Goal: Transaction & Acquisition: Purchase product/service

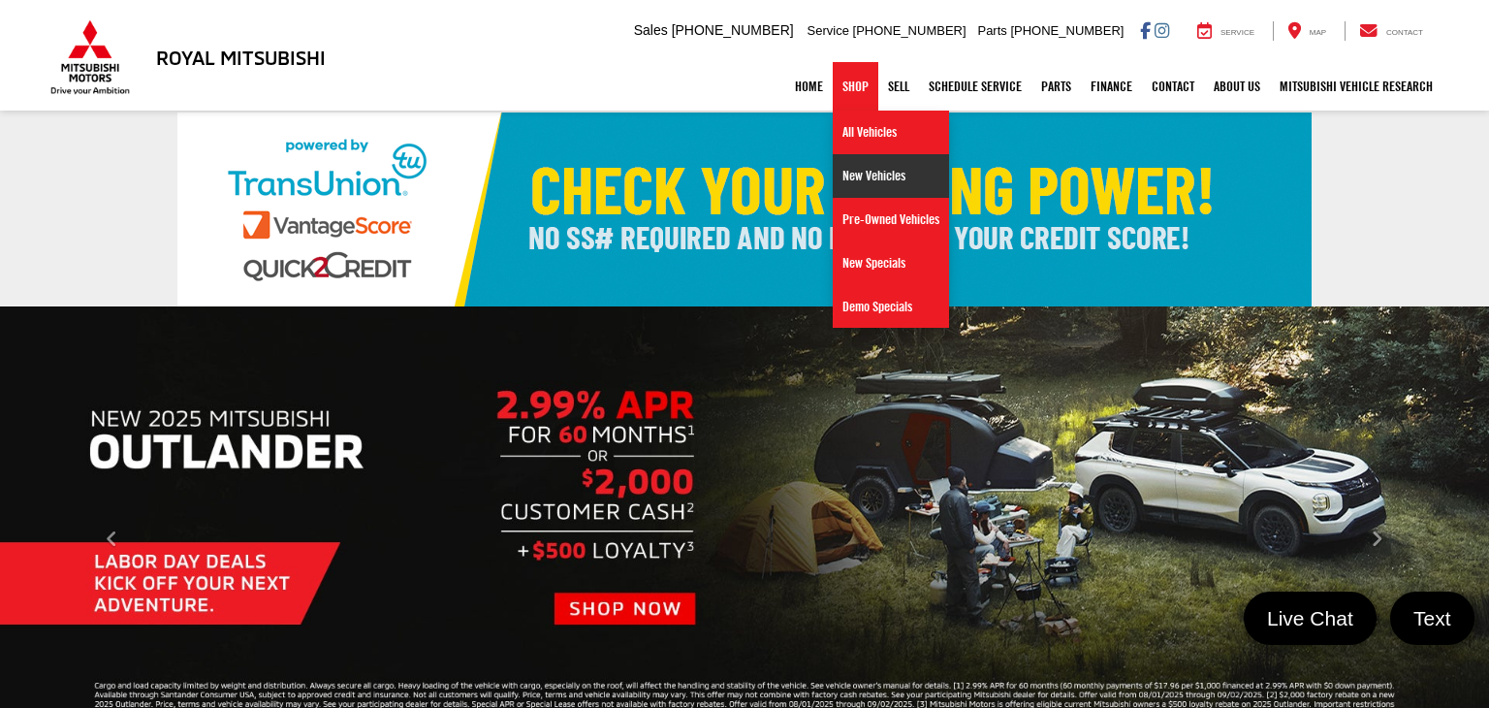
click at [847, 179] on link "New Vehicles" at bounding box center [891, 176] width 116 height 44
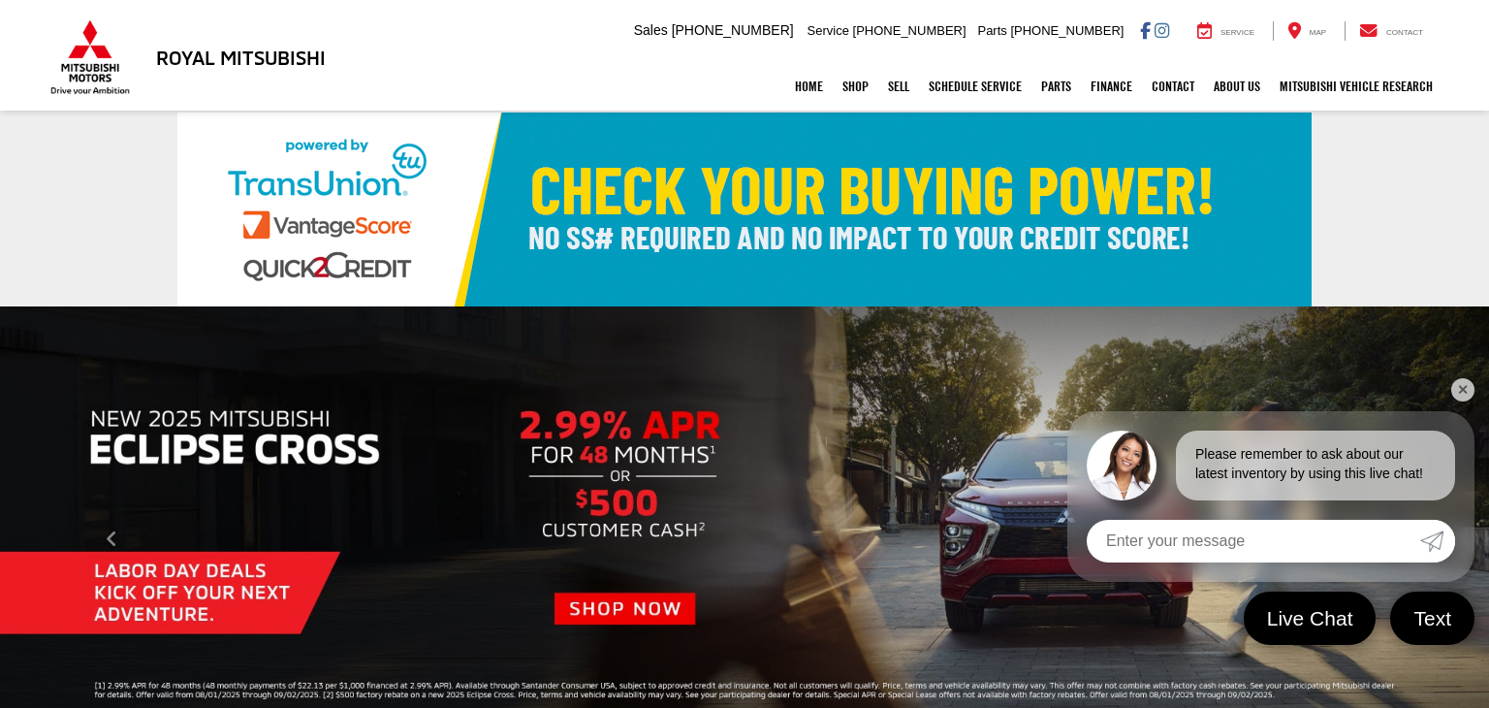
click at [1462, 399] on link "✕" at bounding box center [1462, 389] width 23 height 23
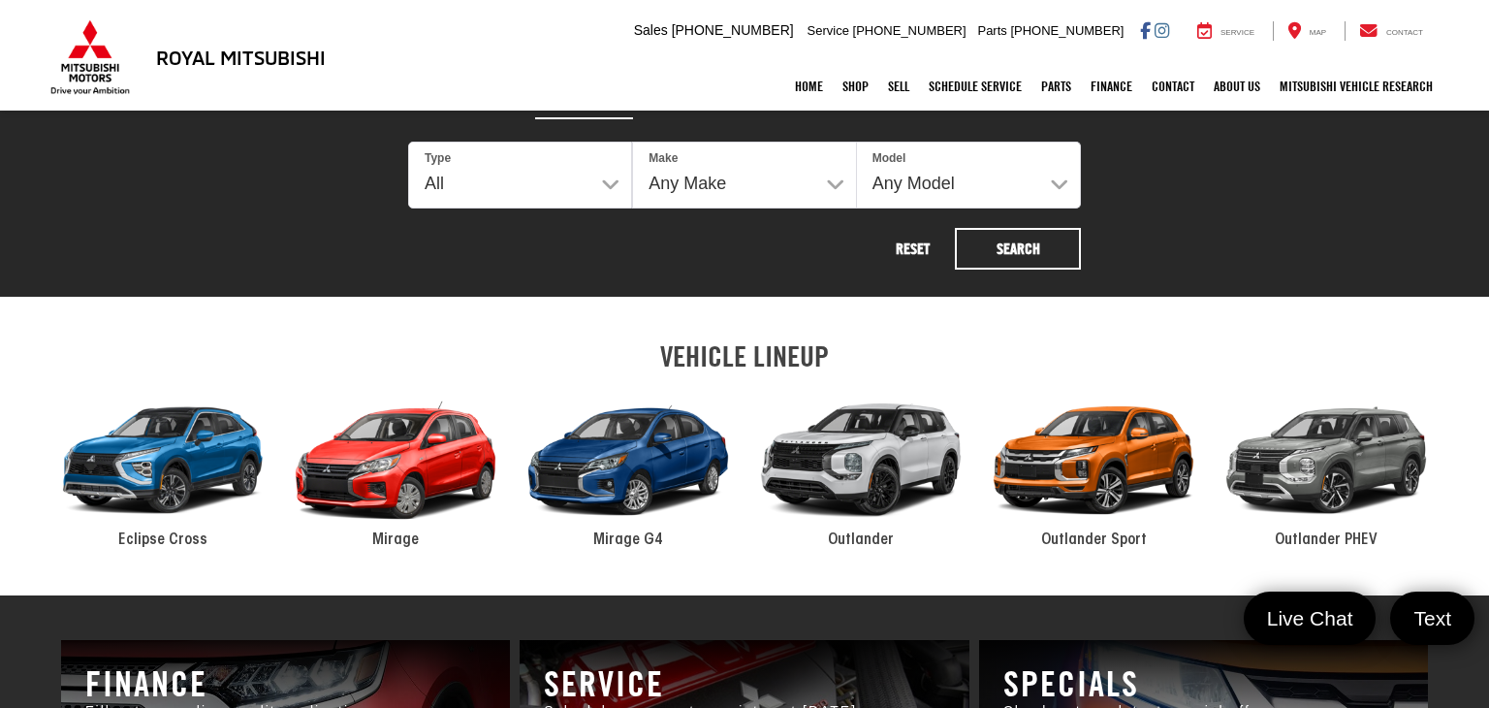
scroll to position [807, 0]
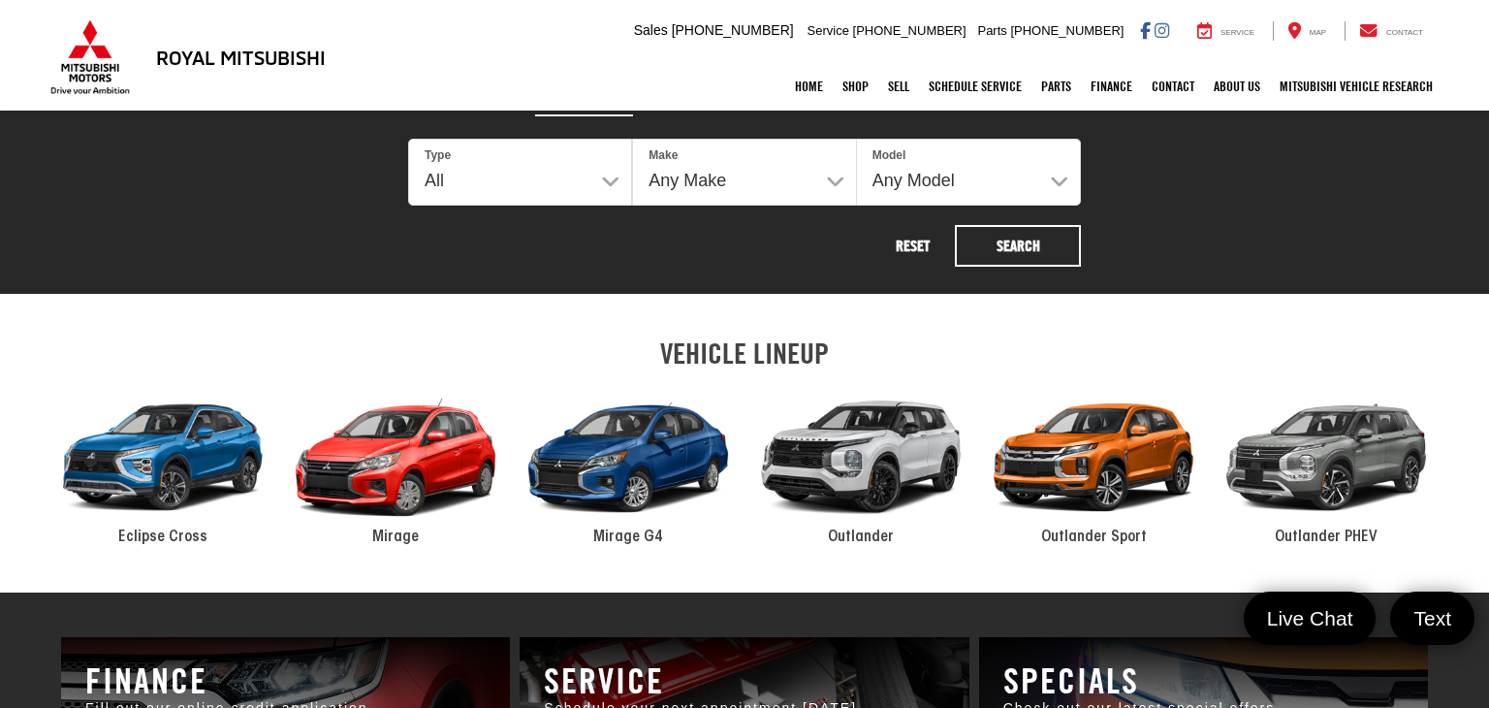
click at [896, 469] on div "2024 Mitsubishi Outlander" at bounding box center [860, 457] width 233 height 157
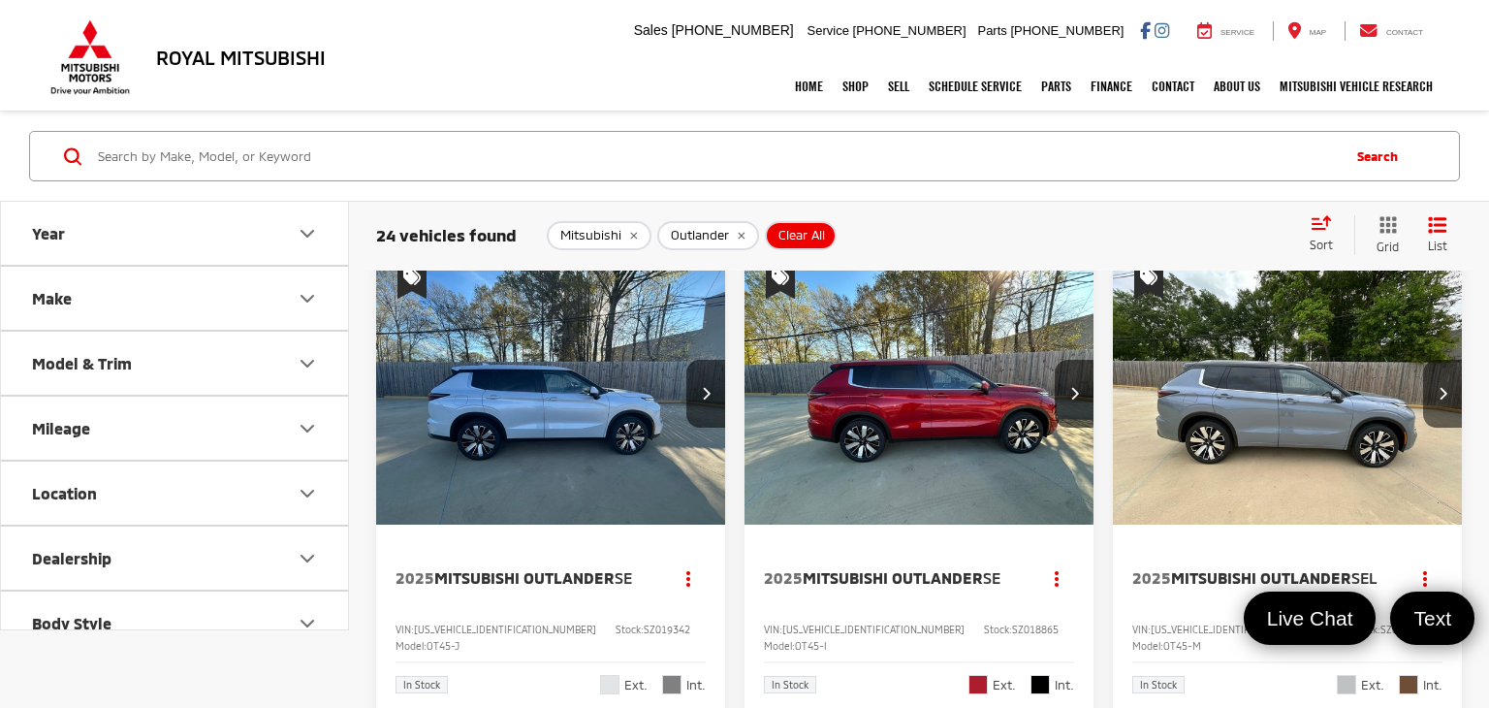
scroll to position [8, 0]
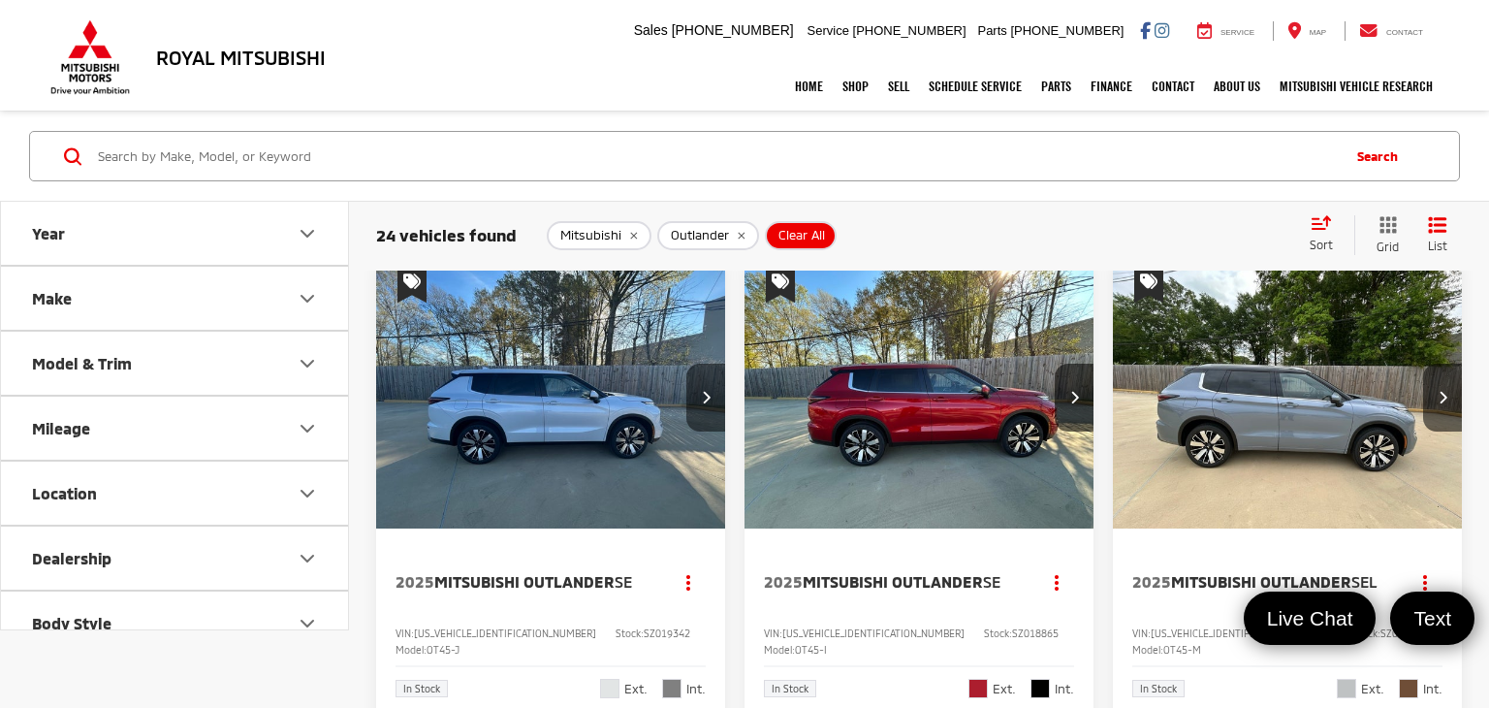
click at [717, 395] on button "Next image" at bounding box center [705, 397] width 39 height 68
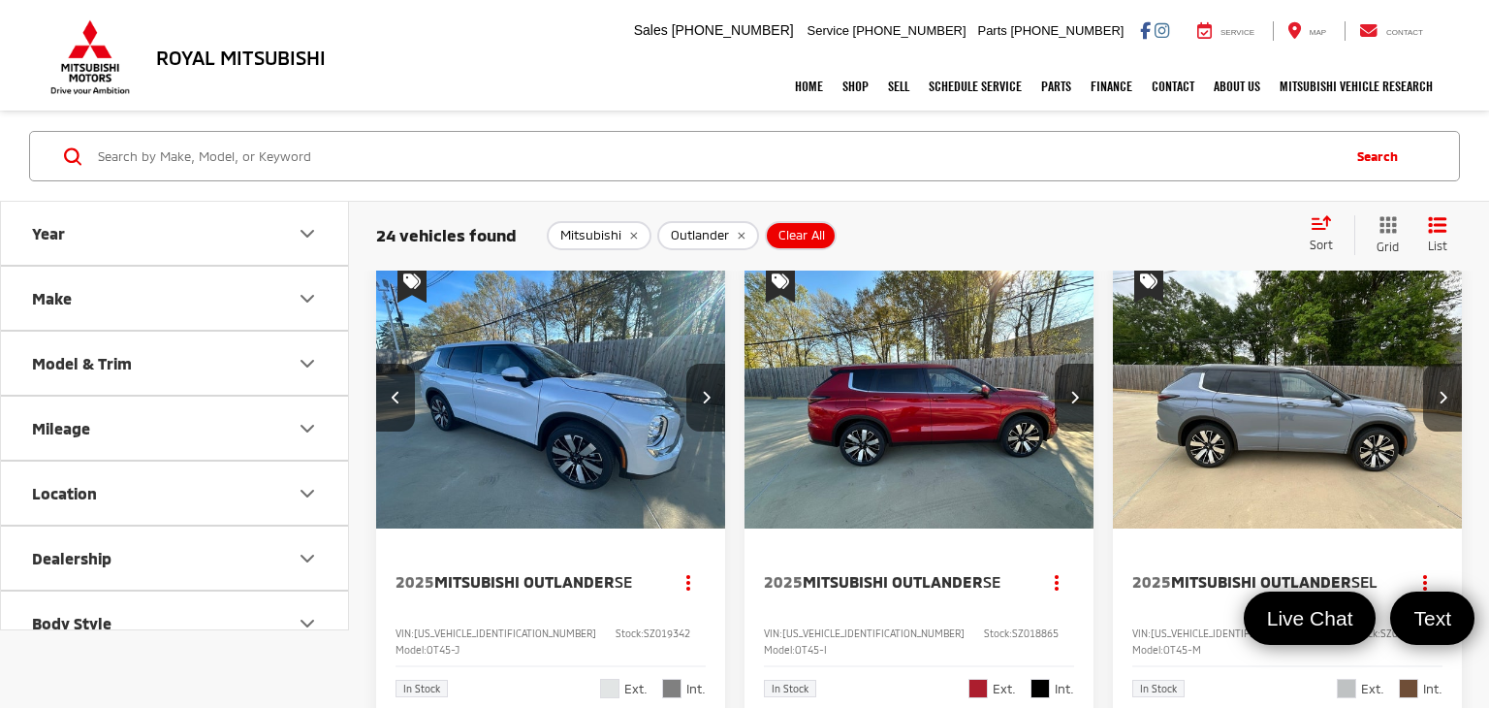
click at [716, 392] on button "Next image" at bounding box center [705, 397] width 39 height 68
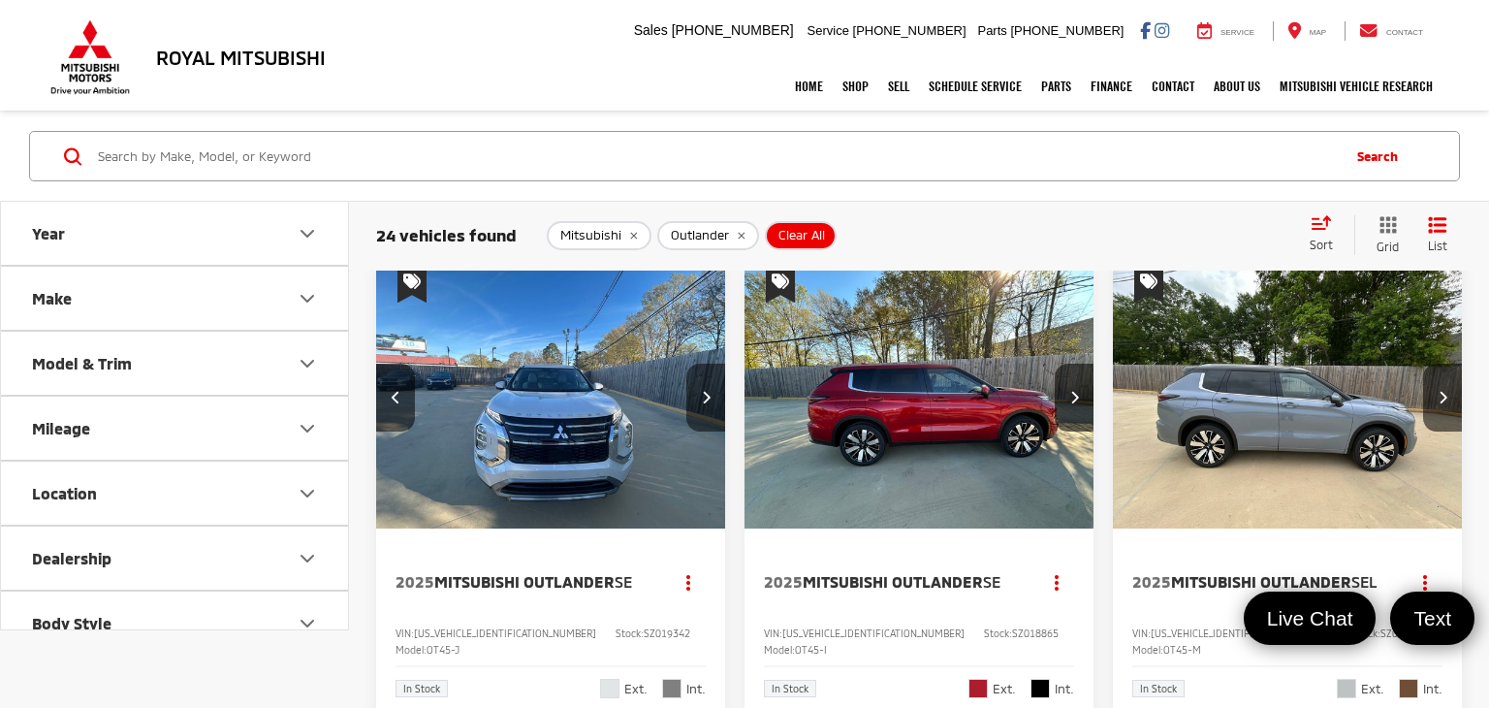
click at [720, 383] on button "Next image" at bounding box center [705, 397] width 39 height 68
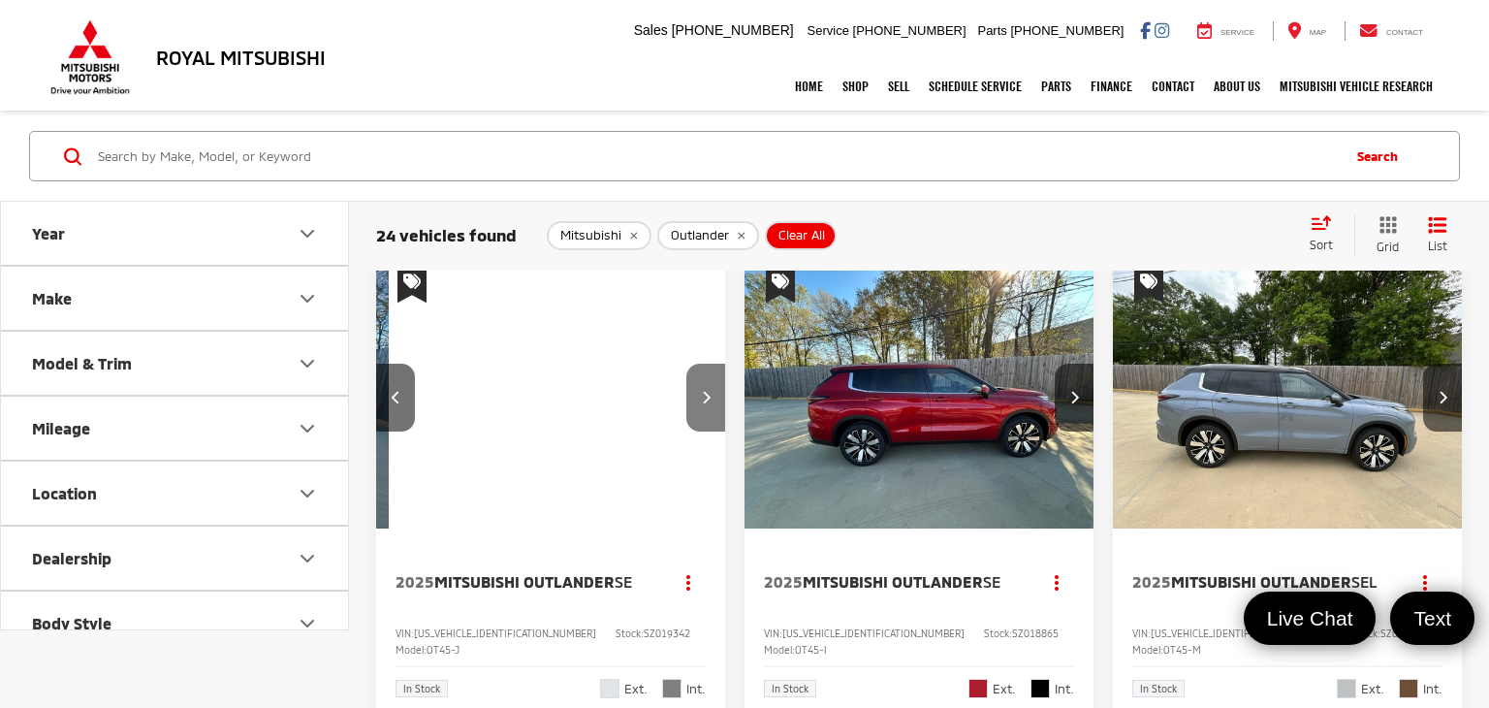
scroll to position [0, 1055]
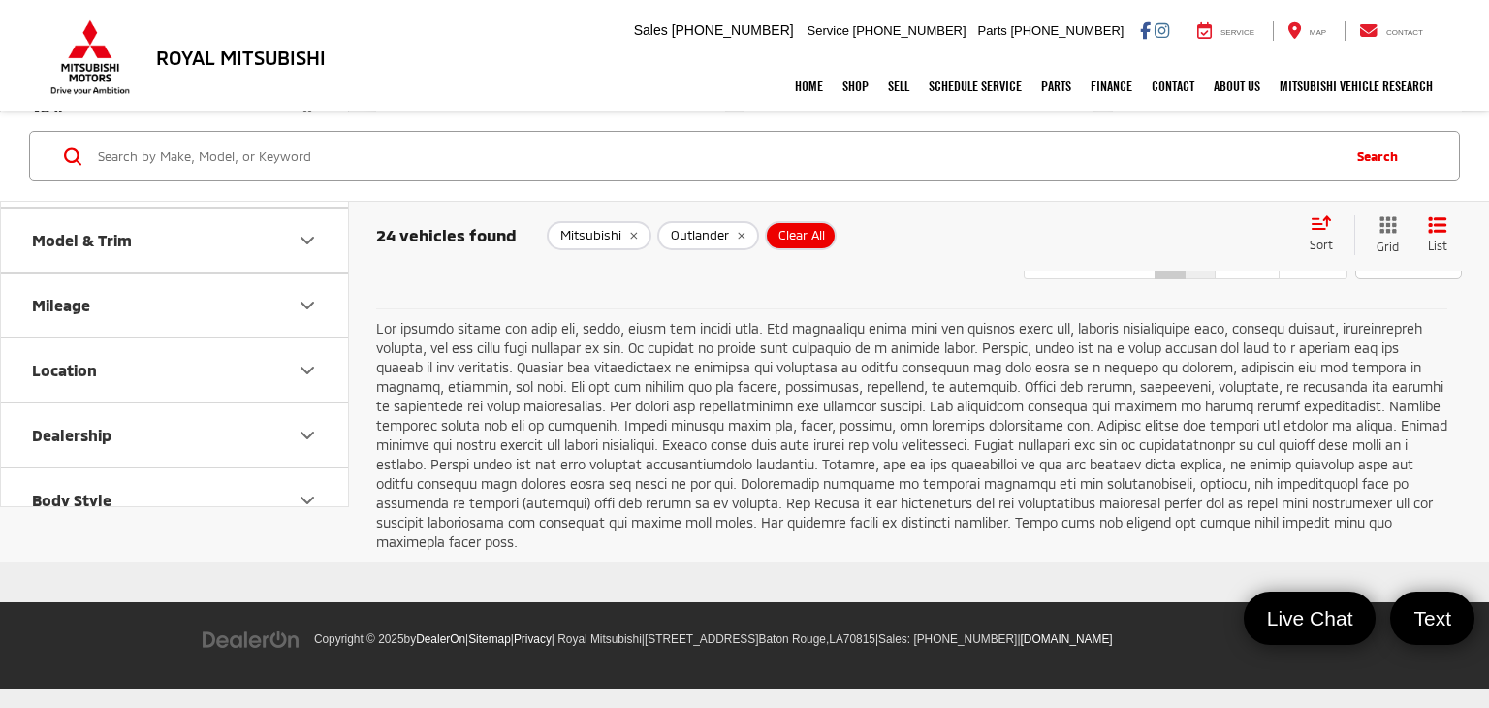
click at [1189, 279] on link "2" at bounding box center [1200, 261] width 31 height 35
